Goal: Communication & Community: Share content

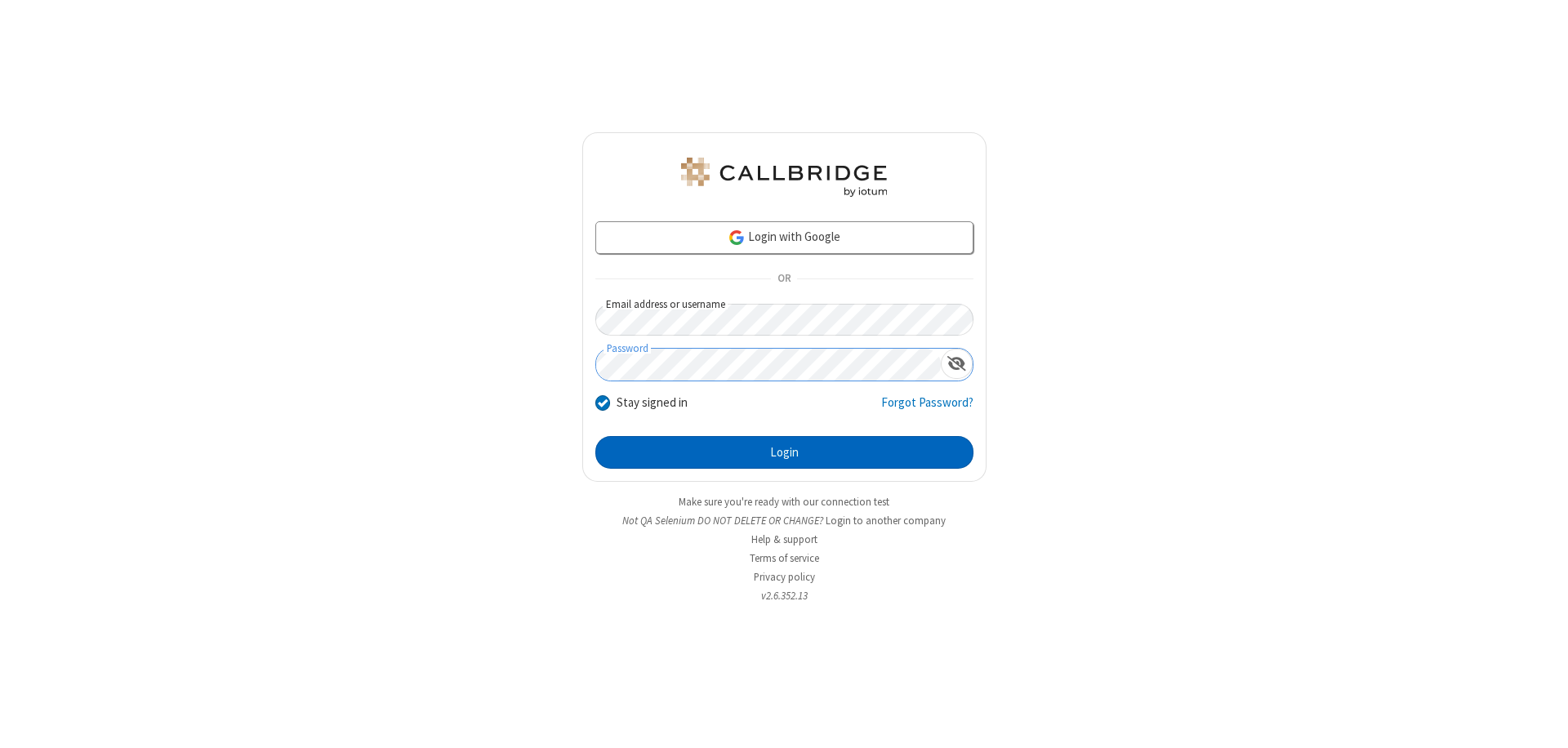
click at [784, 452] on button "Login" at bounding box center [784, 452] width 378 height 33
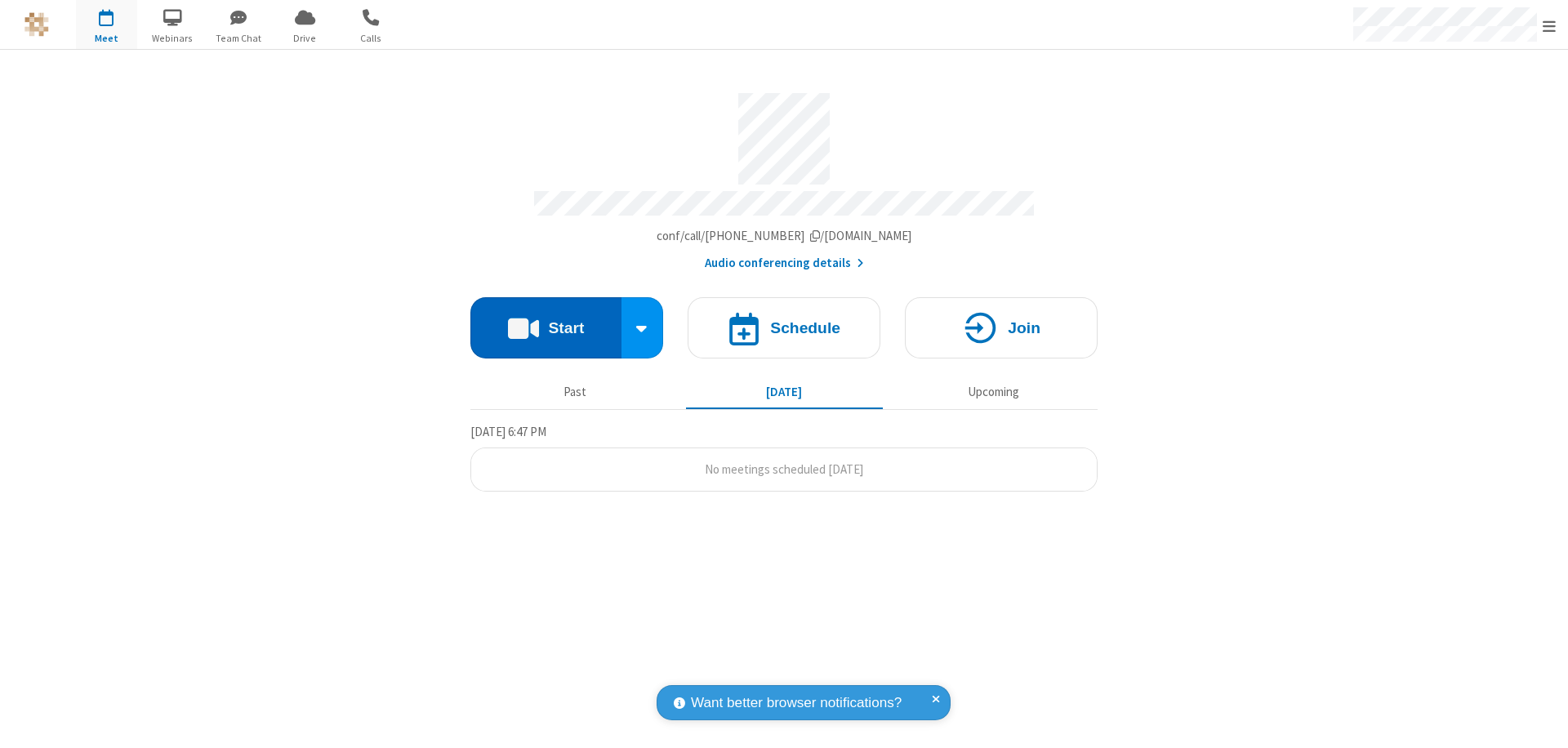
click at [545, 320] on button "Start" at bounding box center [546, 328] width 151 height 61
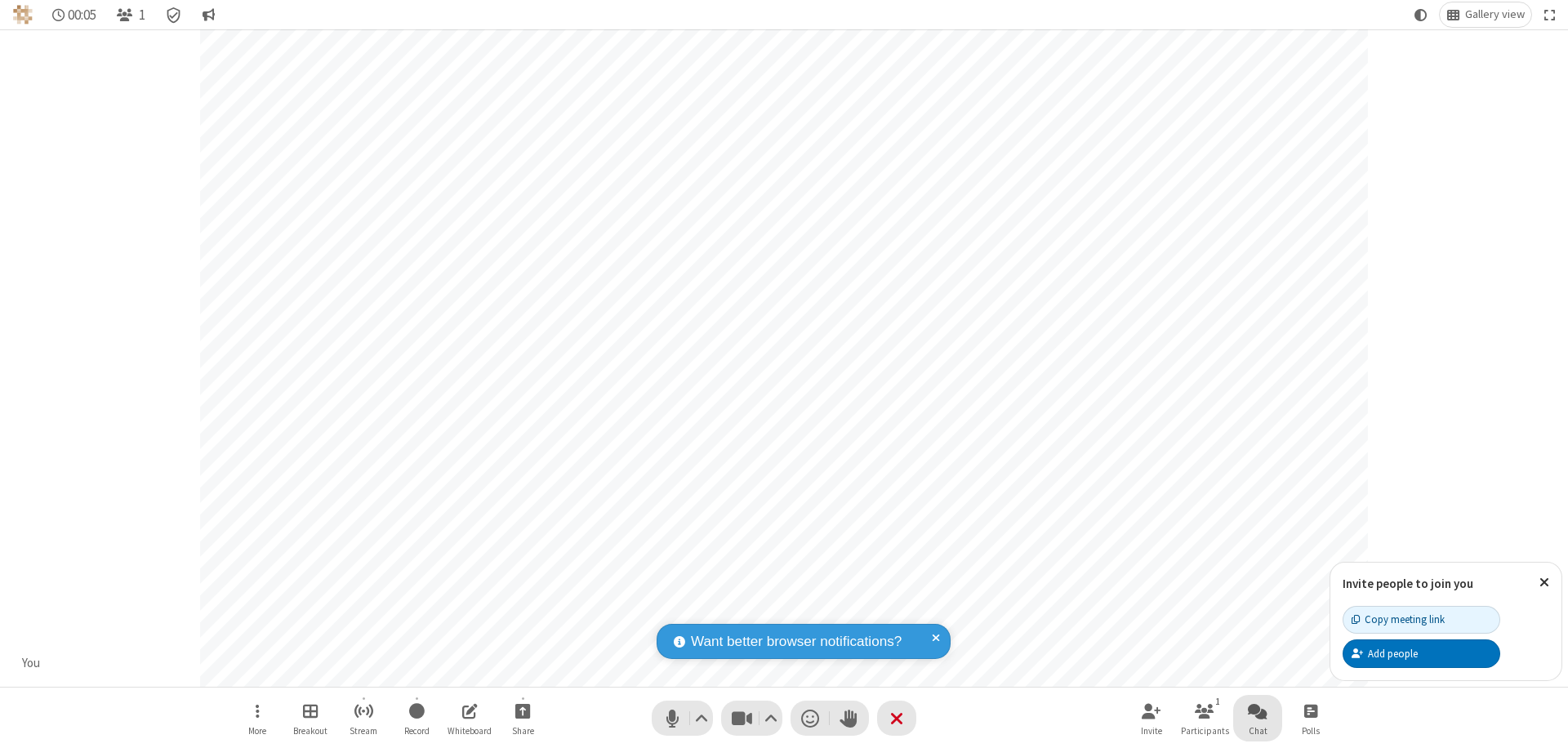
click at [1257, 710] on span "Open chat" at bounding box center [1257, 711] width 20 height 21
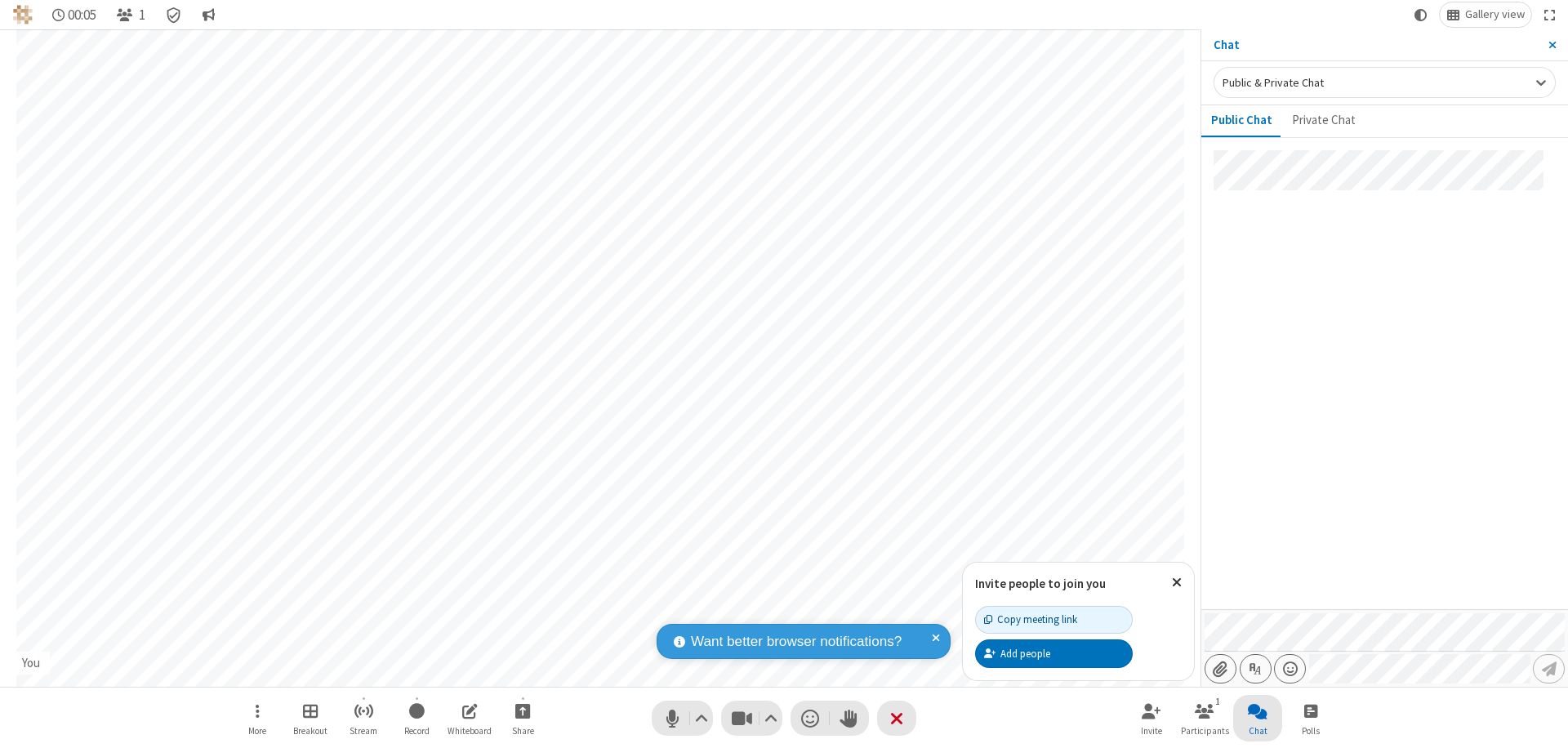
type input "C:\fakepath\doc_test.docx"
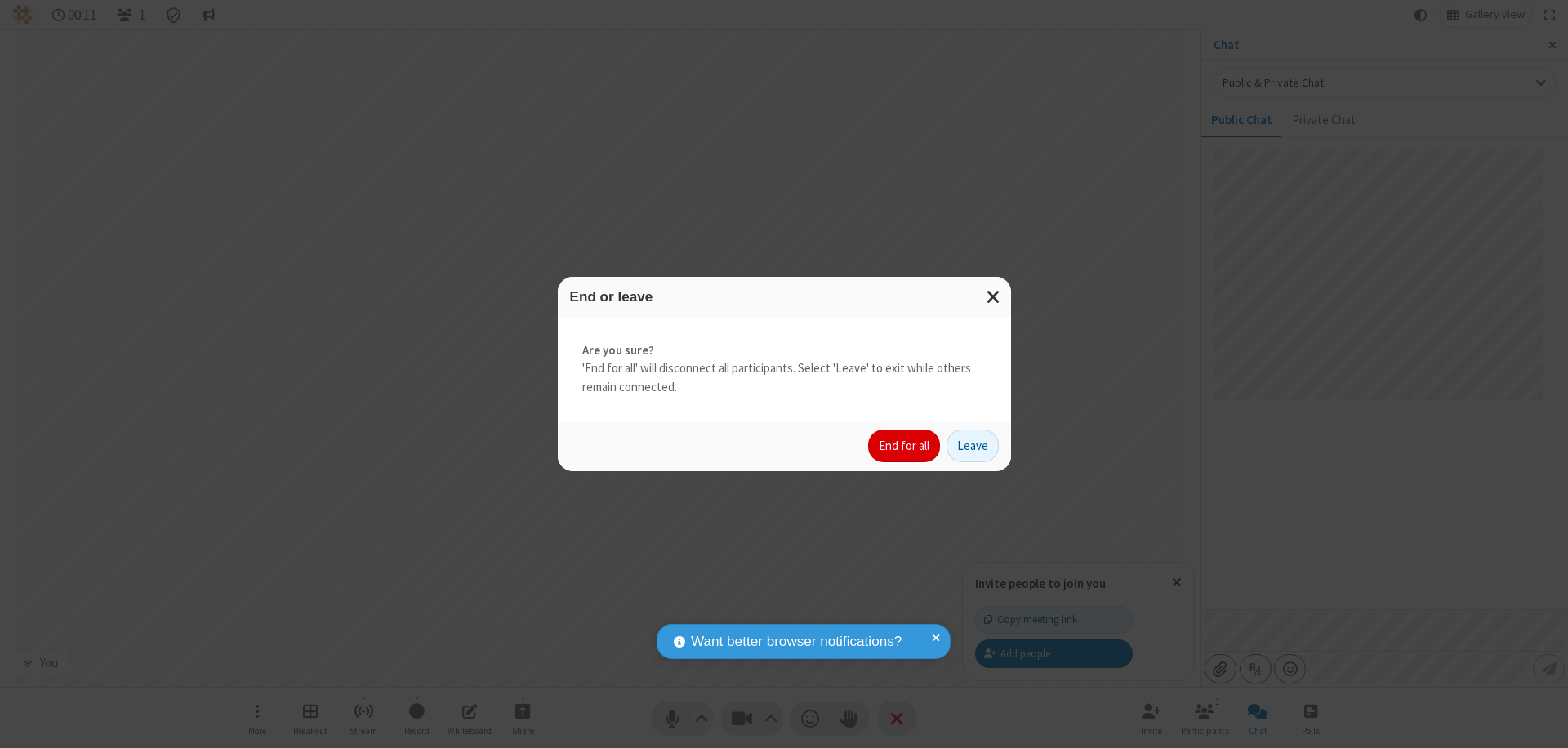
click at [905, 445] on button "End for all" at bounding box center [904, 445] width 72 height 33
